Goal: Transaction & Acquisition: Download file/media

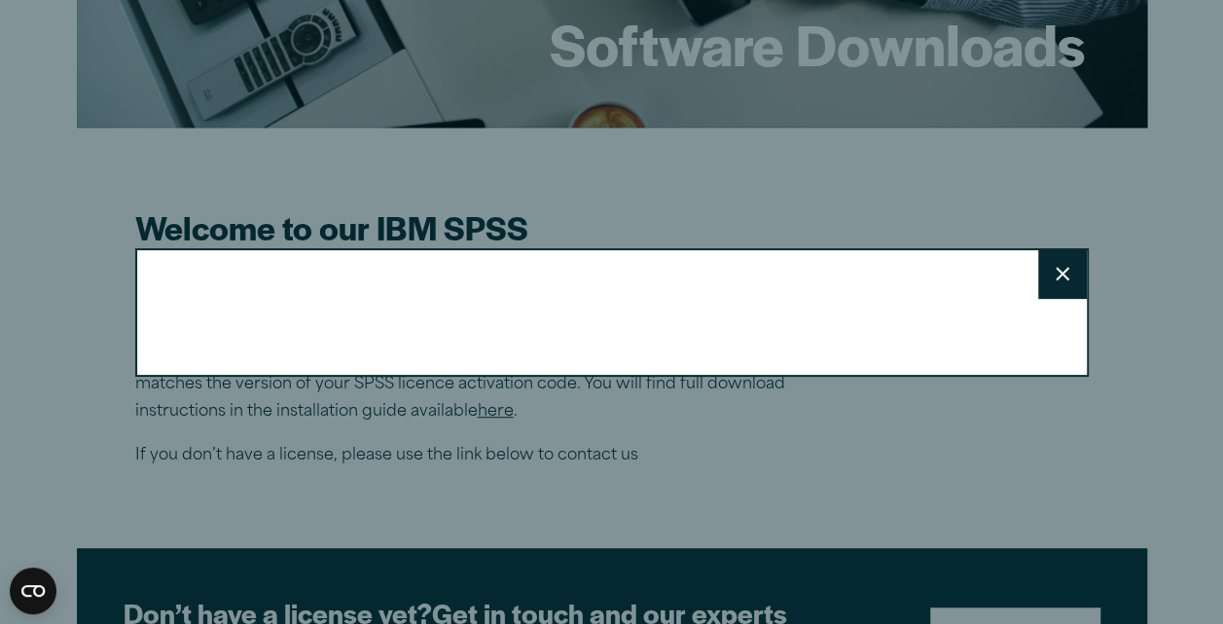
scroll to position [311, 0]
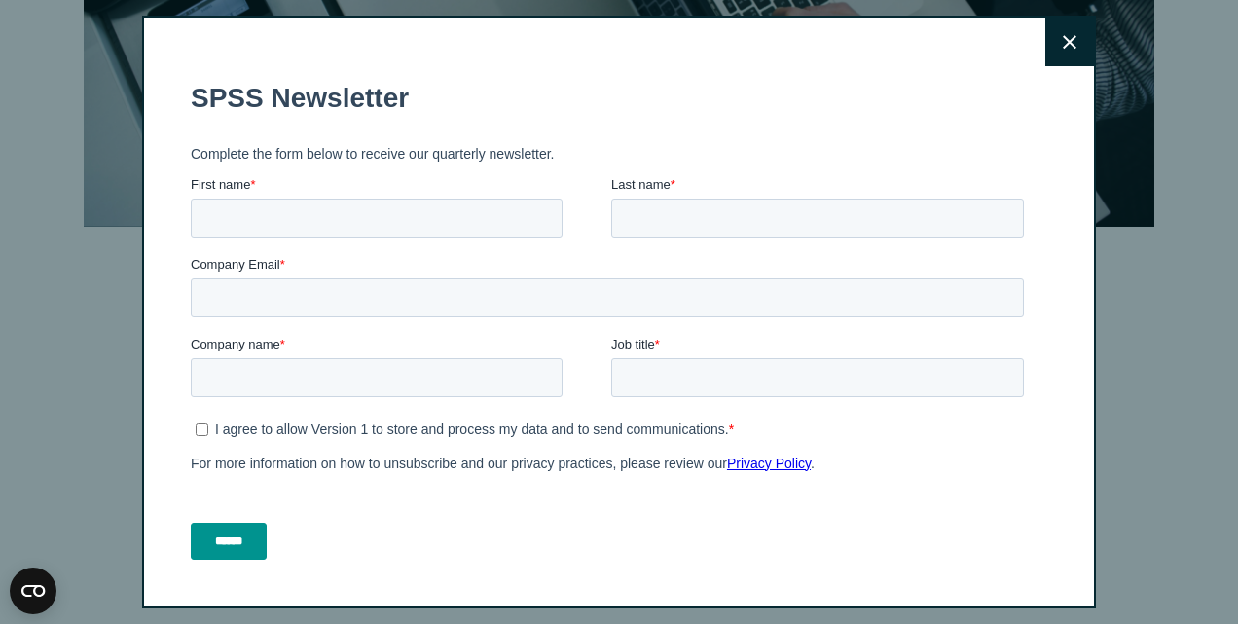
drag, startPoint x: 1232, startPoint y: 498, endPoint x: 1237, endPoint y: 114, distance: 384.4
click at [1063, 38] on icon at bounding box center [1070, 42] width 14 height 14
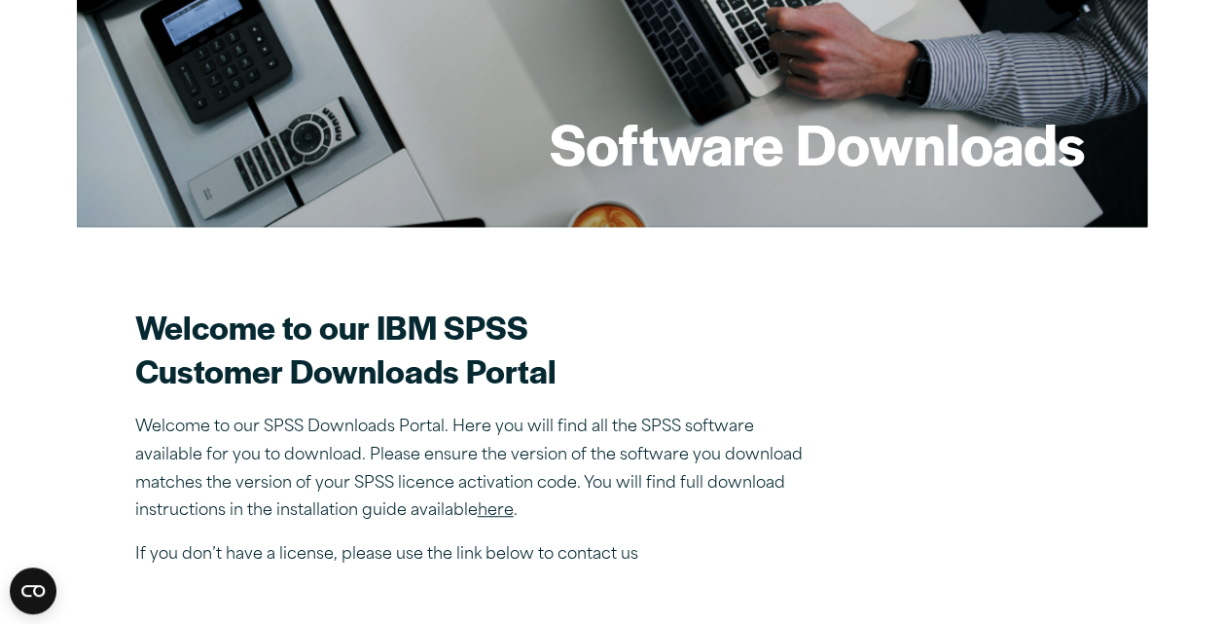
click at [843, 455] on section "Welcome to our IBM SPSS Customer Downloads Portal Welcome to our SPSS Downloads…" at bounding box center [612, 437] width 954 height 265
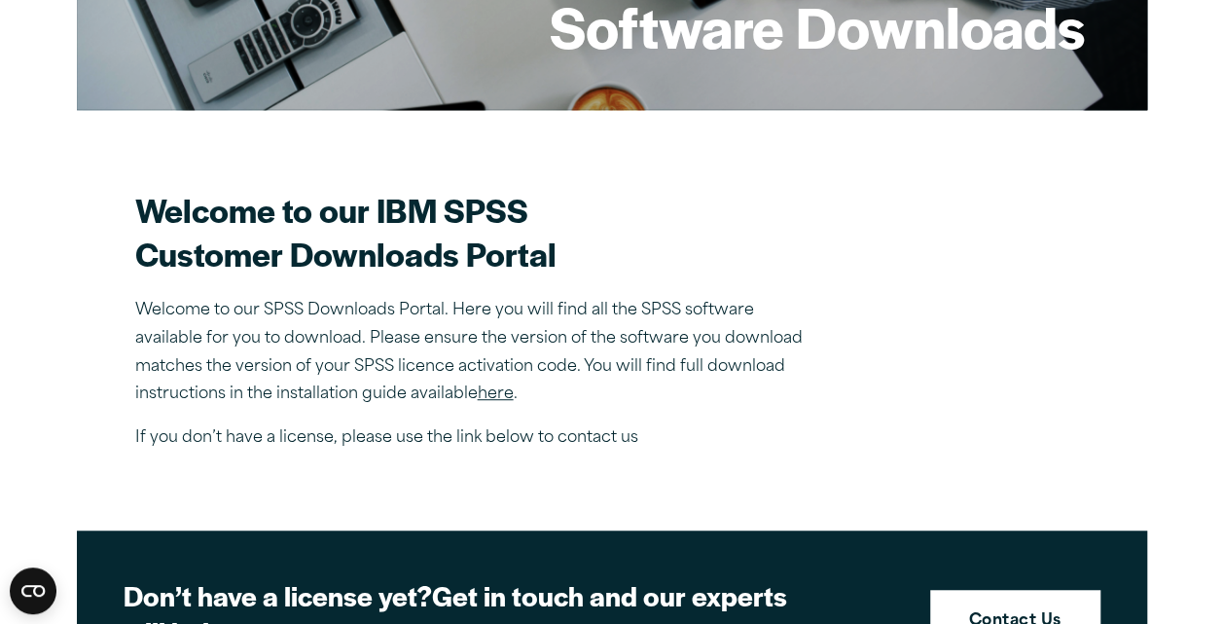
scroll to position [467, 0]
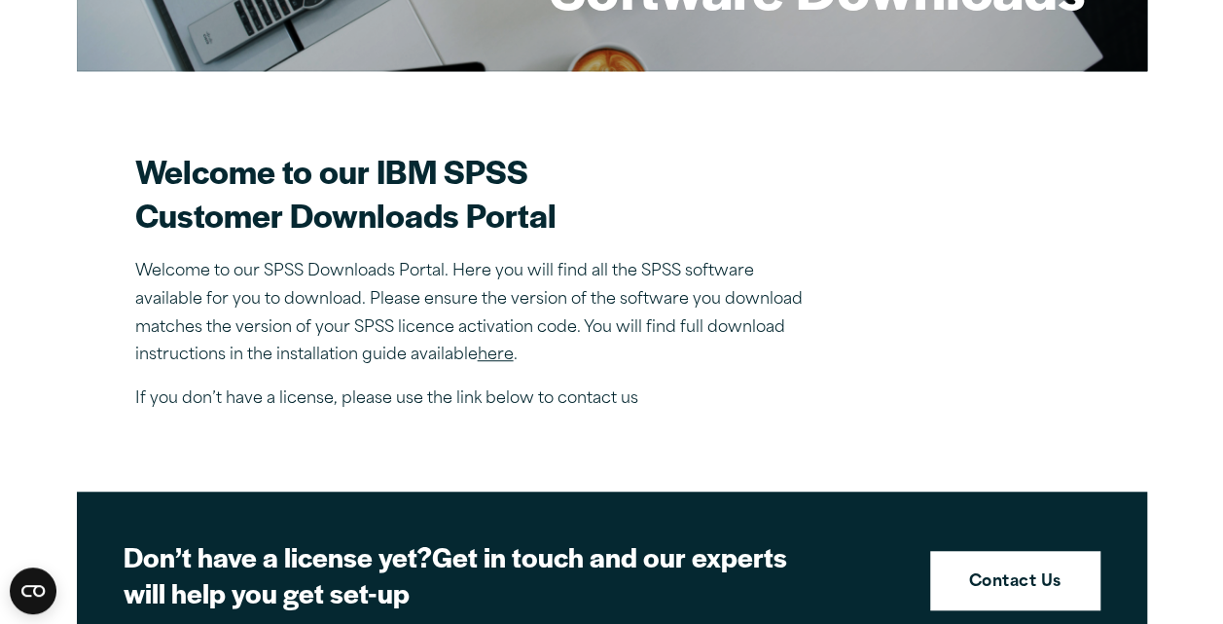
click at [511, 354] on link "here" at bounding box center [496, 355] width 36 height 16
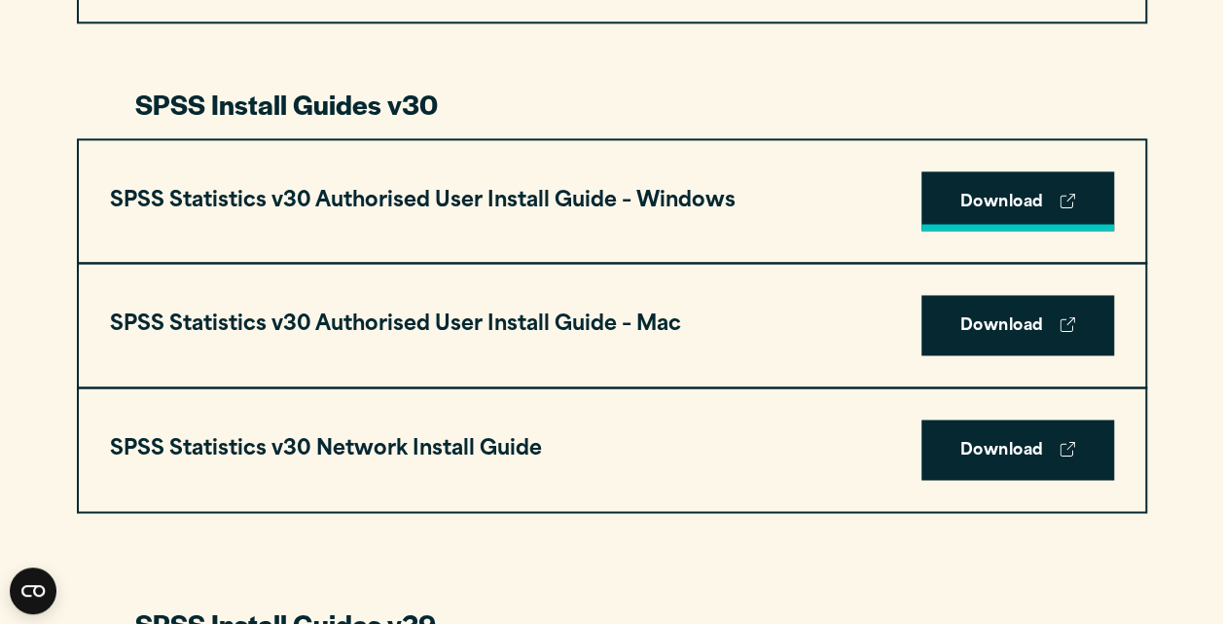
scroll to position [1362, 0]
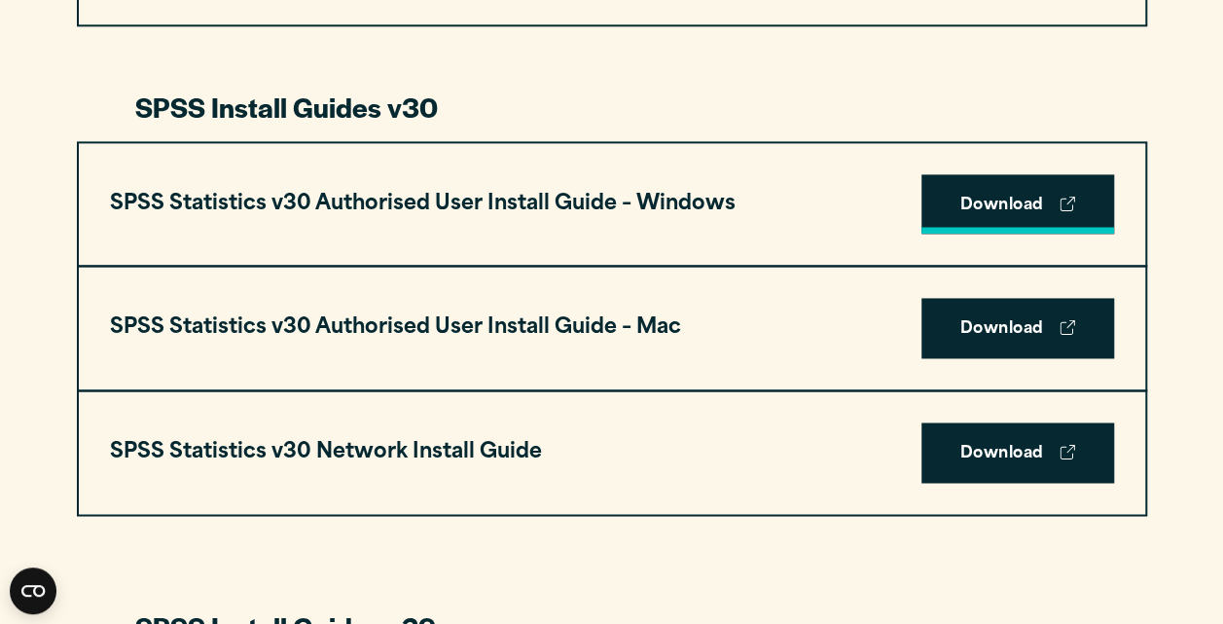
click at [954, 211] on link "Download" at bounding box center [1018, 204] width 193 height 60
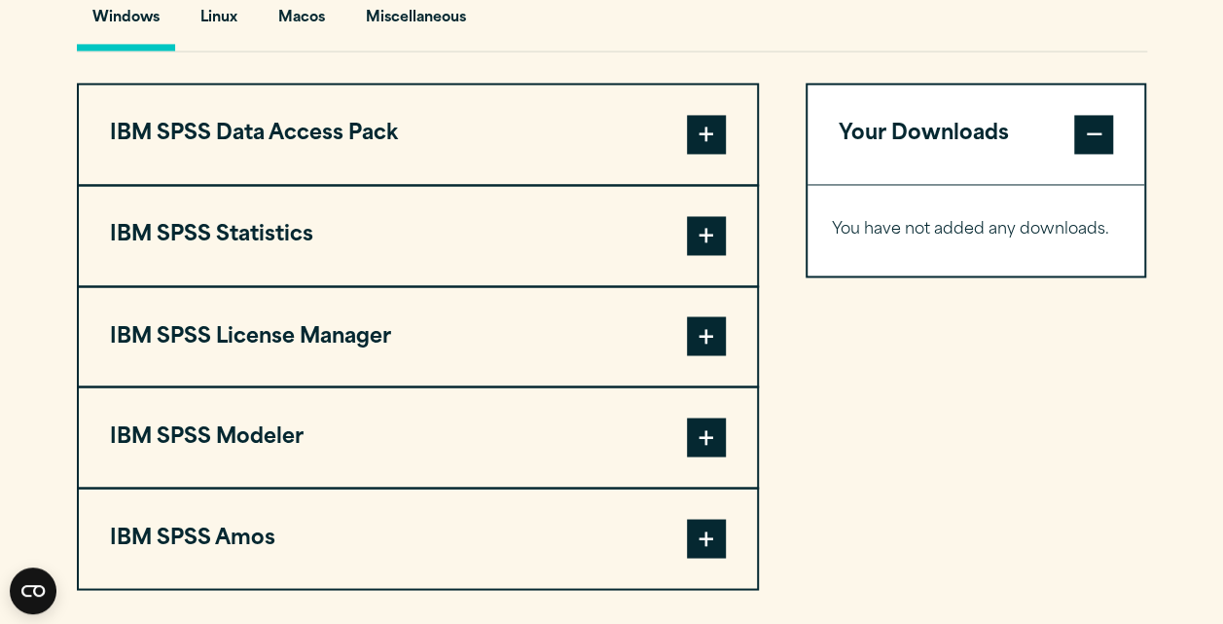
scroll to position [1499, 0]
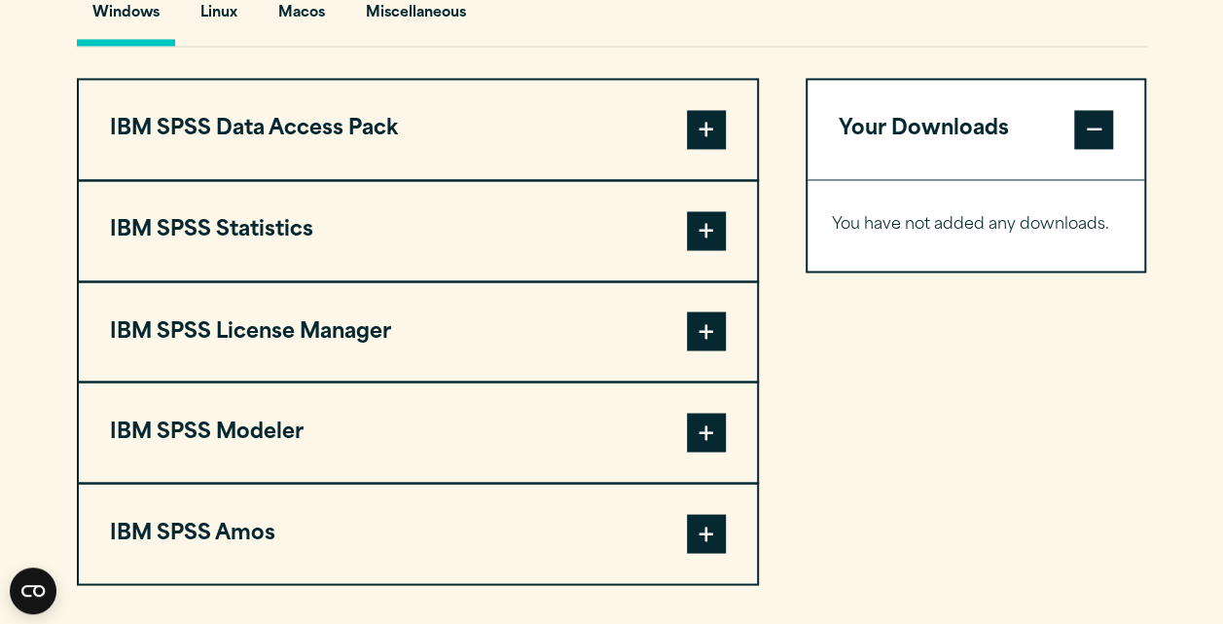
click at [693, 239] on span at bounding box center [706, 230] width 39 height 39
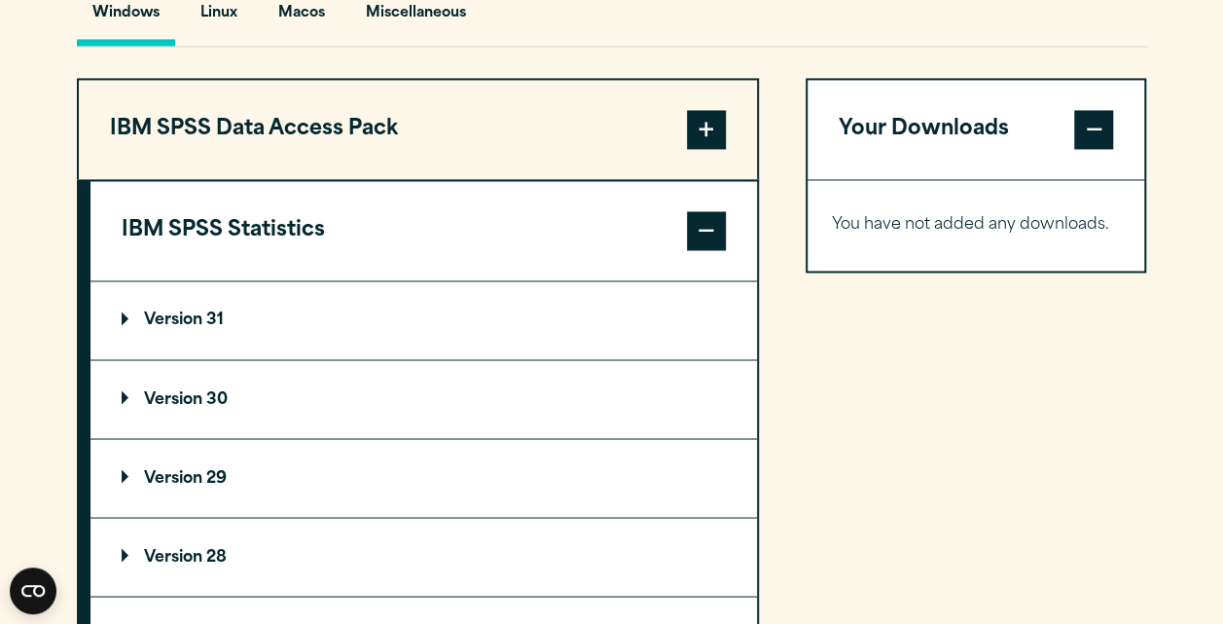
click at [292, 388] on summary "Version 30" at bounding box center [424, 399] width 667 height 78
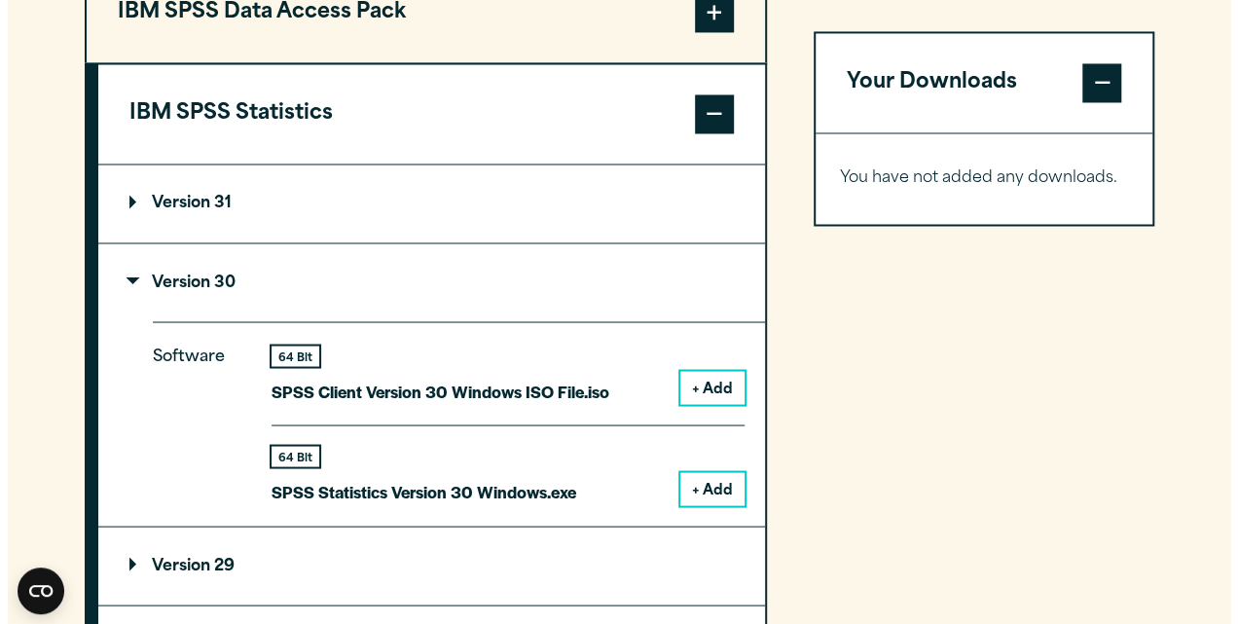
scroll to position [1654, 0]
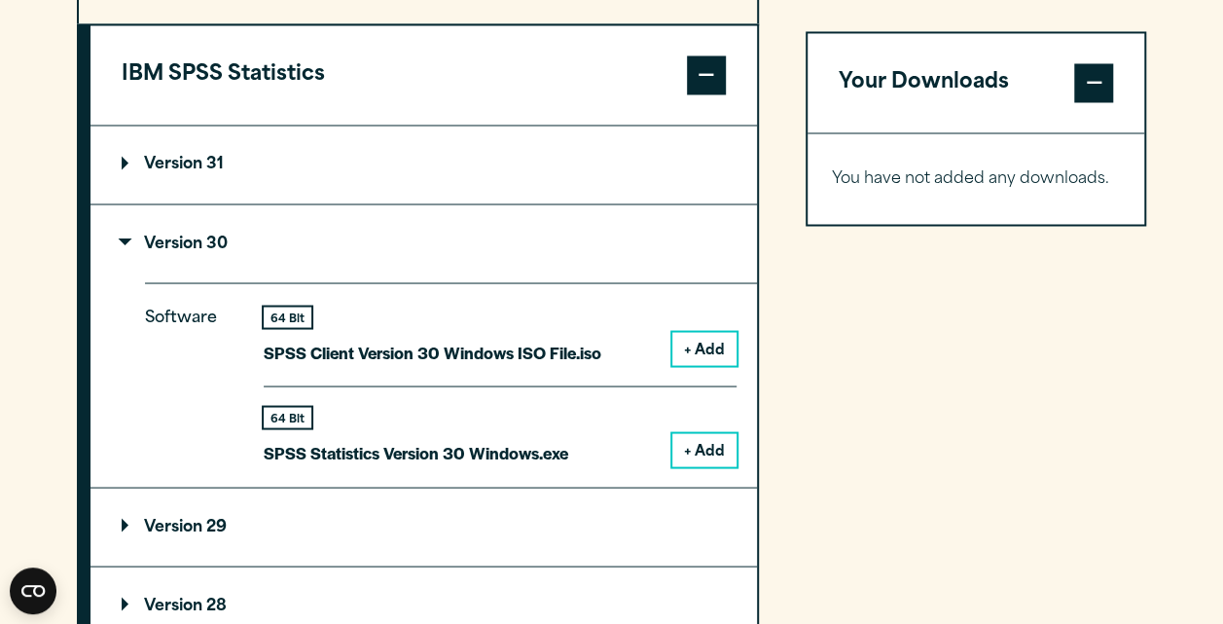
click at [707, 449] on button "+ Add" at bounding box center [704, 449] width 64 height 33
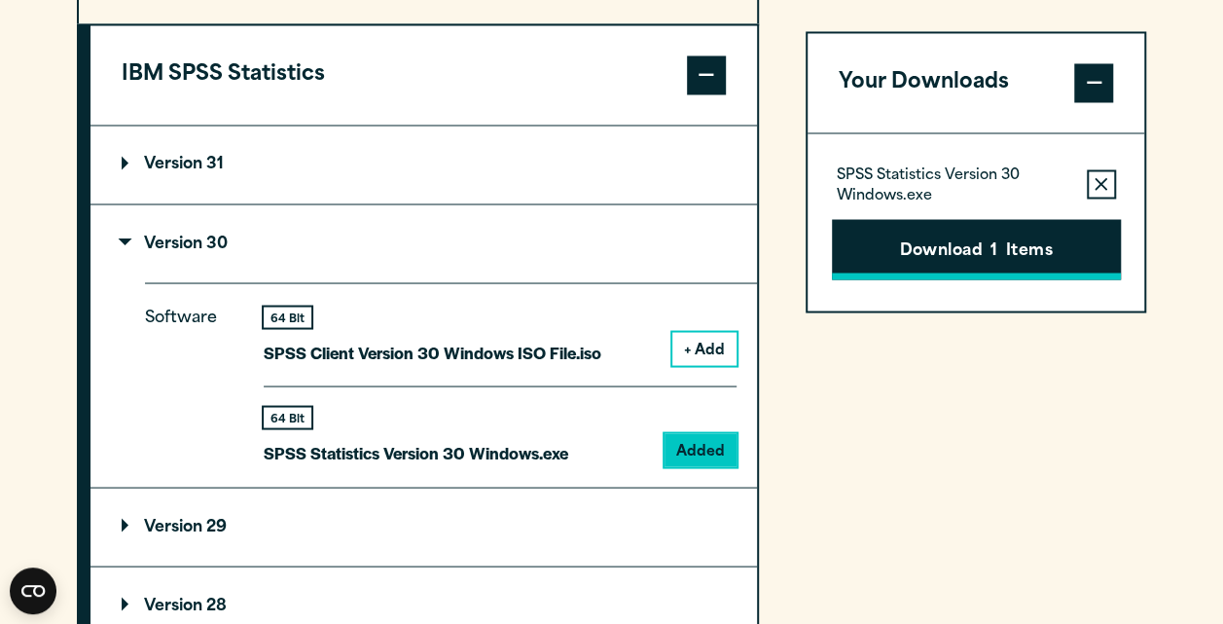
click at [924, 261] on button "Download 1 Items" at bounding box center [976, 249] width 289 height 60
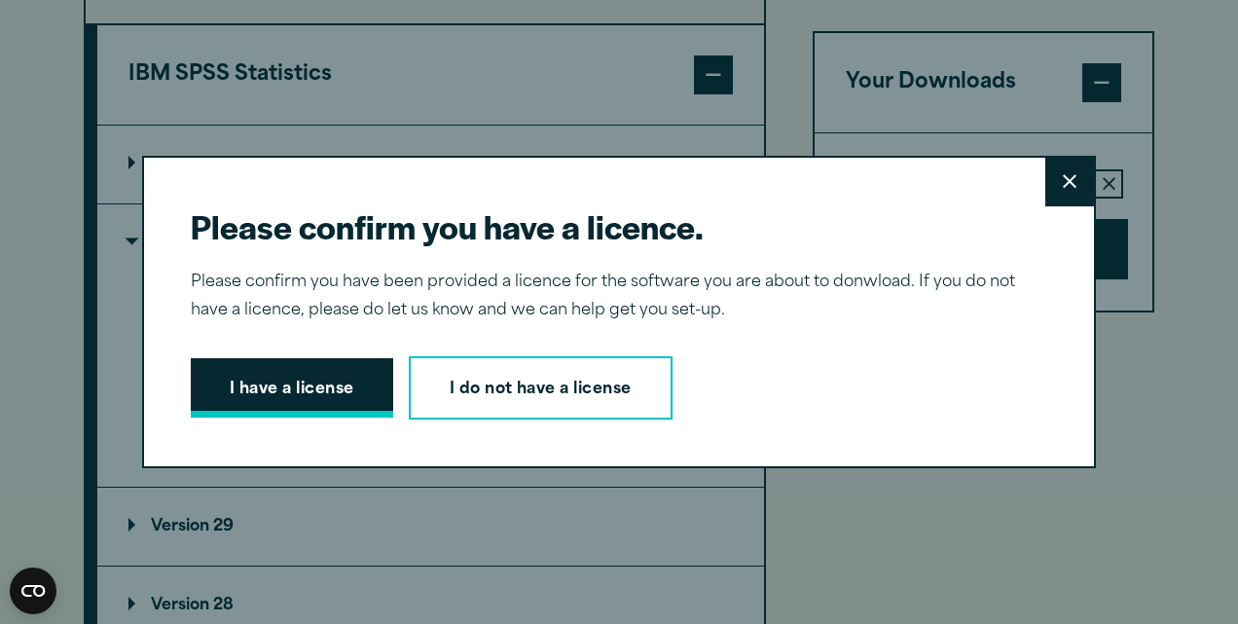
click at [319, 387] on button "I have a license" at bounding box center [292, 388] width 202 height 60
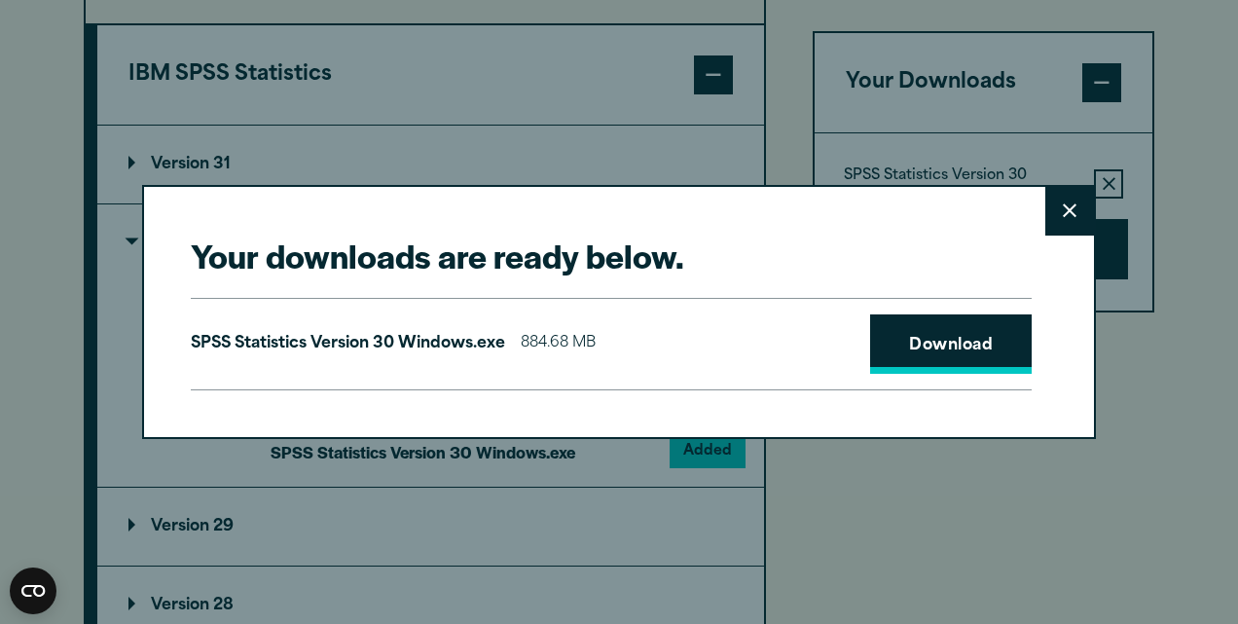
click at [936, 348] on link "Download" at bounding box center [951, 344] width 162 height 60
